Goal: Task Accomplishment & Management: Manage account settings

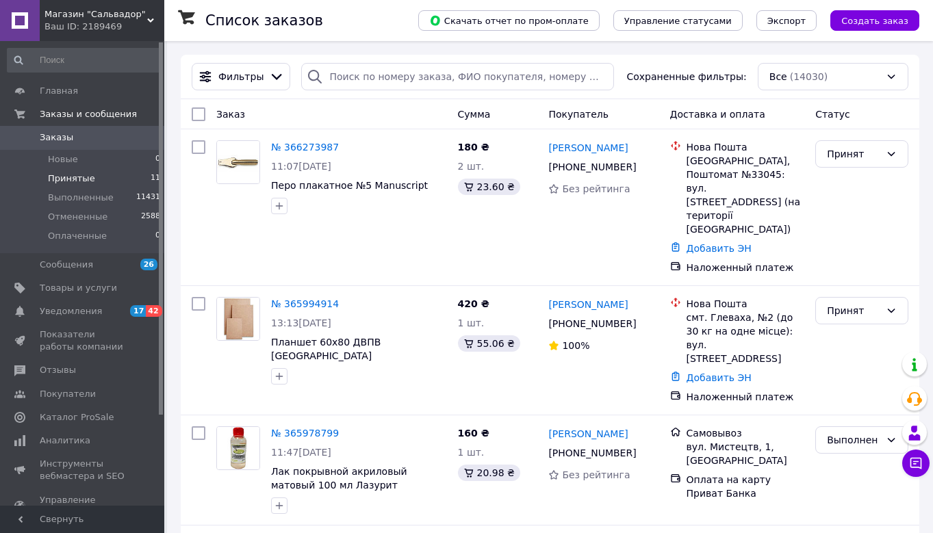
click at [79, 175] on span "Принятые" at bounding box center [71, 179] width 47 height 12
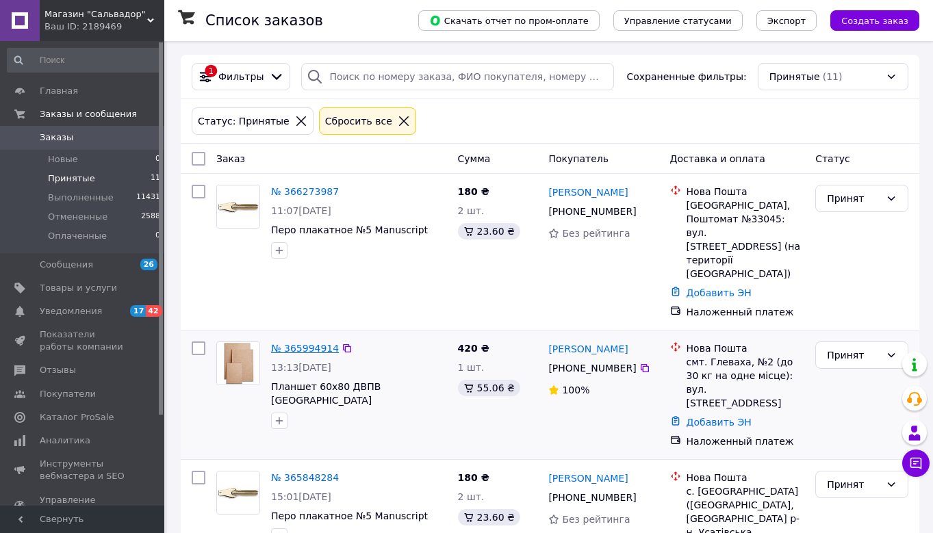
click at [299, 343] on link "№ 365994914" at bounding box center [305, 348] width 68 height 11
